Goal: Information Seeking & Learning: Compare options

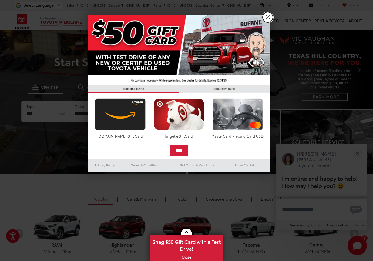
click at [268, 19] on link "X" at bounding box center [267, 17] width 10 height 10
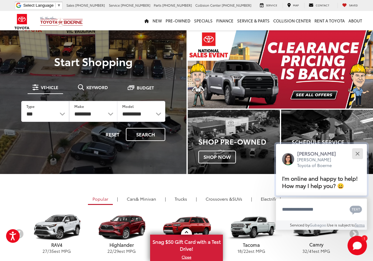
click at [354, 153] on button "Close" at bounding box center [356, 153] width 13 height 13
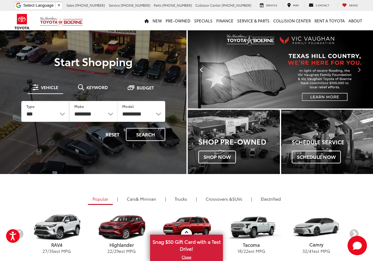
click at [204, 67] on button "Click to view previous picture." at bounding box center [202, 69] width 28 height 54
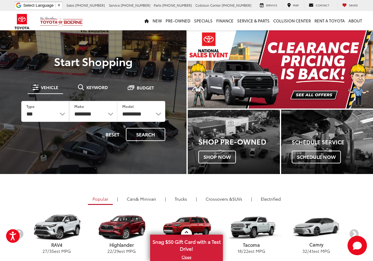
click at [334, 70] on img "carousel slide number 1 of 2" at bounding box center [280, 69] width 185 height 78
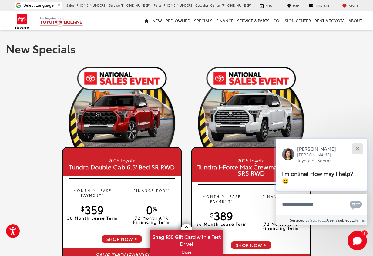
click at [360, 155] on button "Close" at bounding box center [356, 148] width 13 height 13
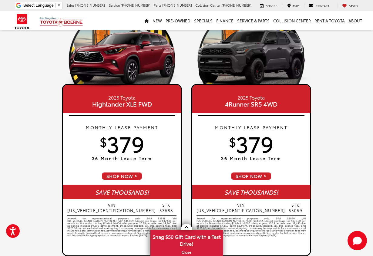
scroll to position [566, 0]
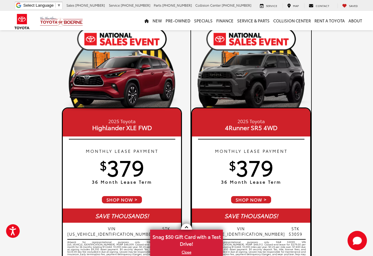
click at [271, 194] on div "MONTHLY LEASE PAYMENT $ 379 36 Month Lease Term" at bounding box center [251, 168] width 118 height 56
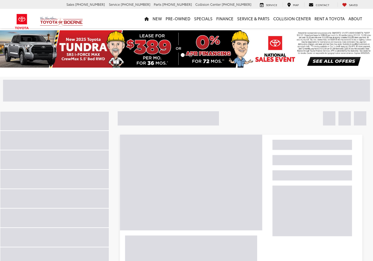
click at [259, 181] on img at bounding box center [241, 216] width 247 height 167
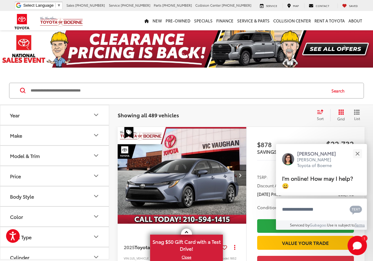
click at [25, 158] on div "Model & Trim" at bounding box center [25, 156] width 30 height 6
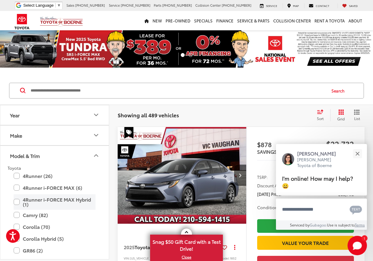
click at [17, 201] on label "4Runner i-FORCE MAX Hybrid (1)" at bounding box center [55, 201] width 82 height 15
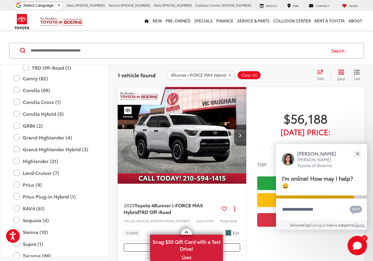
scroll to position [38, 0]
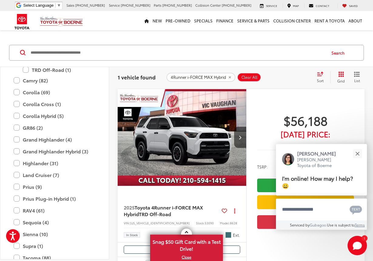
click at [194, 150] on img "2025 Toyota 4Runner i-FORCE MAX Hybrid TRD Off-Road 0" at bounding box center [181, 137] width 129 height 97
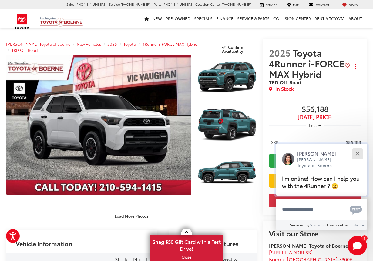
click at [354, 155] on button "Close" at bounding box center [356, 153] width 13 height 13
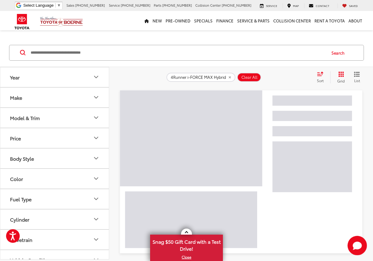
click at [39, 112] on button "Model & Trim" at bounding box center [54, 118] width 109 height 20
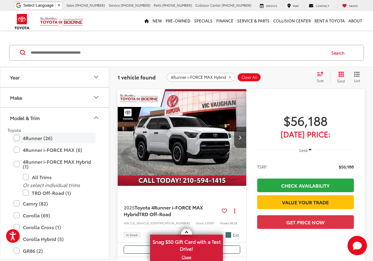
click at [17, 138] on label "4Runner (26)" at bounding box center [55, 138] width 82 height 11
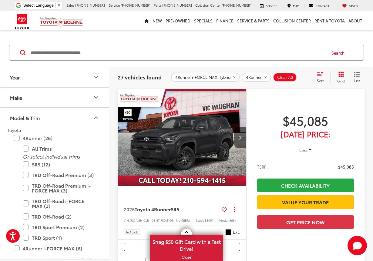
click at [323, 78] on div "Sort" at bounding box center [322, 77] width 16 height 12
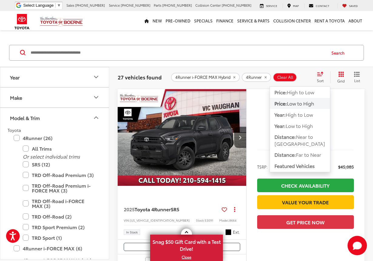
click at [307, 103] on span "Low to High" at bounding box center [300, 103] width 27 height 7
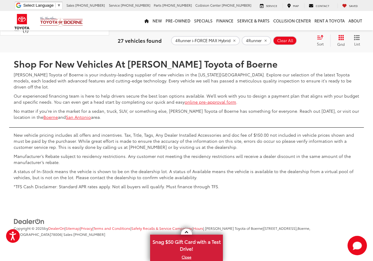
scroll to position [2590, 0]
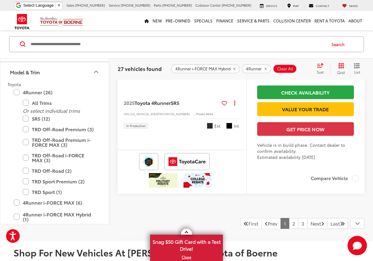
click at [240, 33] on icon "Next image" at bounding box center [239, 31] width 3 height 4
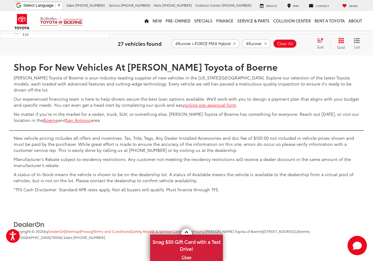
scroll to position [2720, 0]
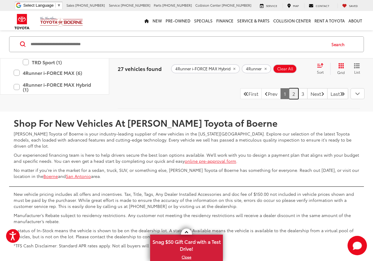
click at [289, 99] on link "2" at bounding box center [293, 93] width 9 height 11
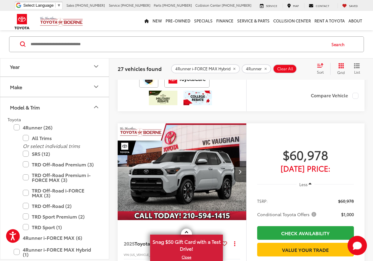
scroll to position [2269, 0]
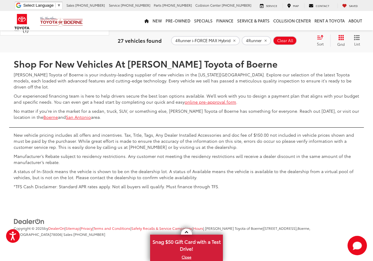
scroll to position [3017, 0]
click at [309, 40] on link "Next" at bounding box center [317, 34] width 20 height 11
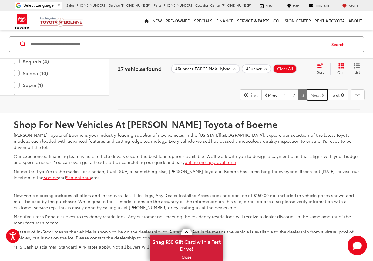
scroll to position [111, 0]
click at [19, 18] on label "Land Cruiser (7)" at bounding box center [55, 13] width 82 height 11
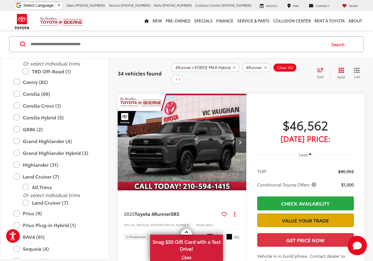
scroll to position [2490, 0]
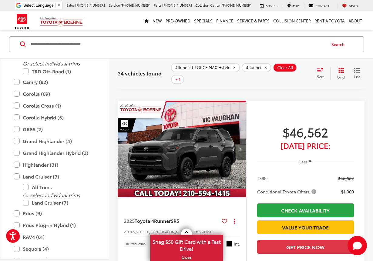
click at [216, 194] on img "2025 Toyota 4Runner SR5 0" at bounding box center [181, 149] width 129 height 97
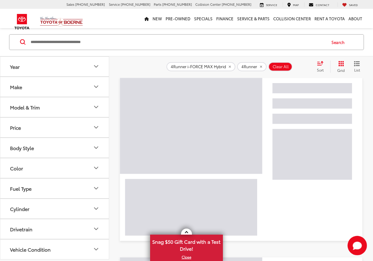
scroll to position [48, 0]
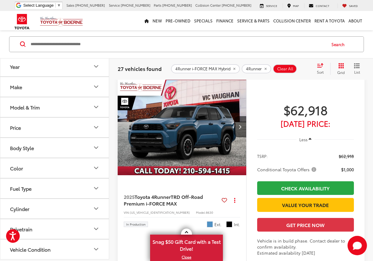
click at [358, 68] on icon "List View" at bounding box center [356, 66] width 5 height 4
click at [357, 72] on span "List" at bounding box center [357, 71] width 6 height 5
click at [342, 72] on span "Grid" at bounding box center [341, 72] width 8 height 5
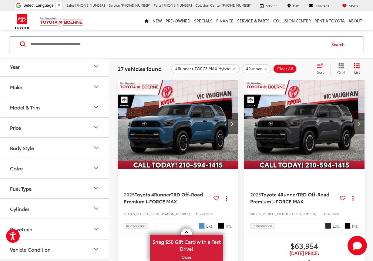
click at [320, 67] on icon "Select sort value" at bounding box center [320, 65] width 7 height 5
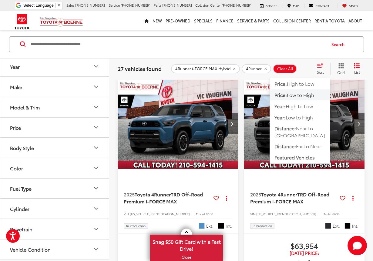
click at [303, 96] on span "Low to High" at bounding box center [300, 94] width 27 height 7
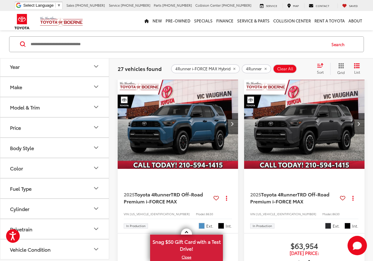
click at [303, 96] on img "2025 Toyota 4Runner TRD Off-Road Premium i-FORCE MAX 0" at bounding box center [304, 123] width 121 height 91
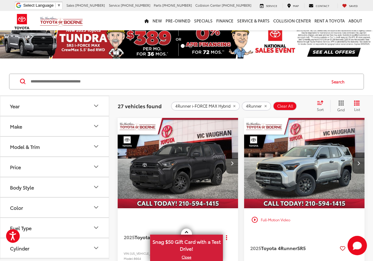
click at [341, 105] on icon "Grid View" at bounding box center [340, 102] width 5 height 5
click at [320, 103] on icon "Select sort value" at bounding box center [320, 102] width 7 height 5
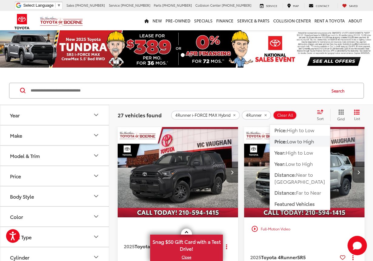
click at [308, 139] on span "Low to High" at bounding box center [300, 141] width 27 height 7
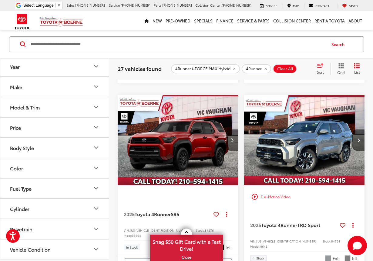
scroll to position [887, 0]
